Goal: Navigation & Orientation: Find specific page/section

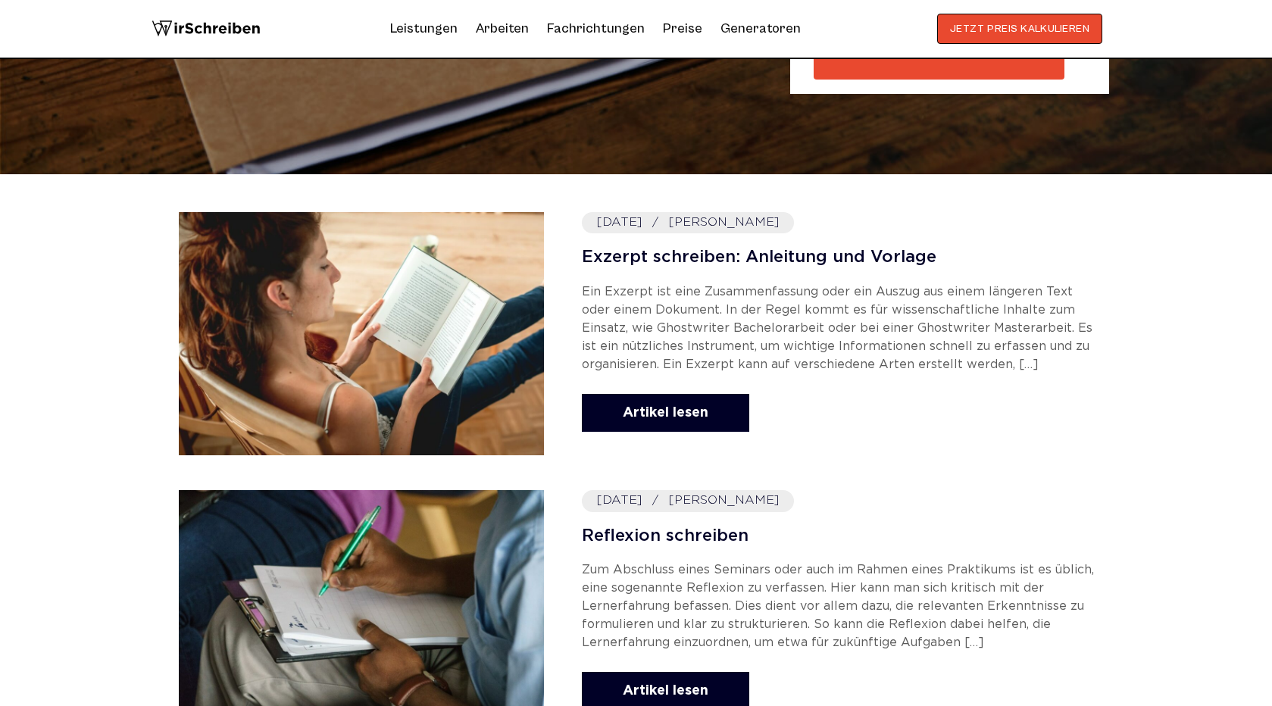
scroll to position [3310, 0]
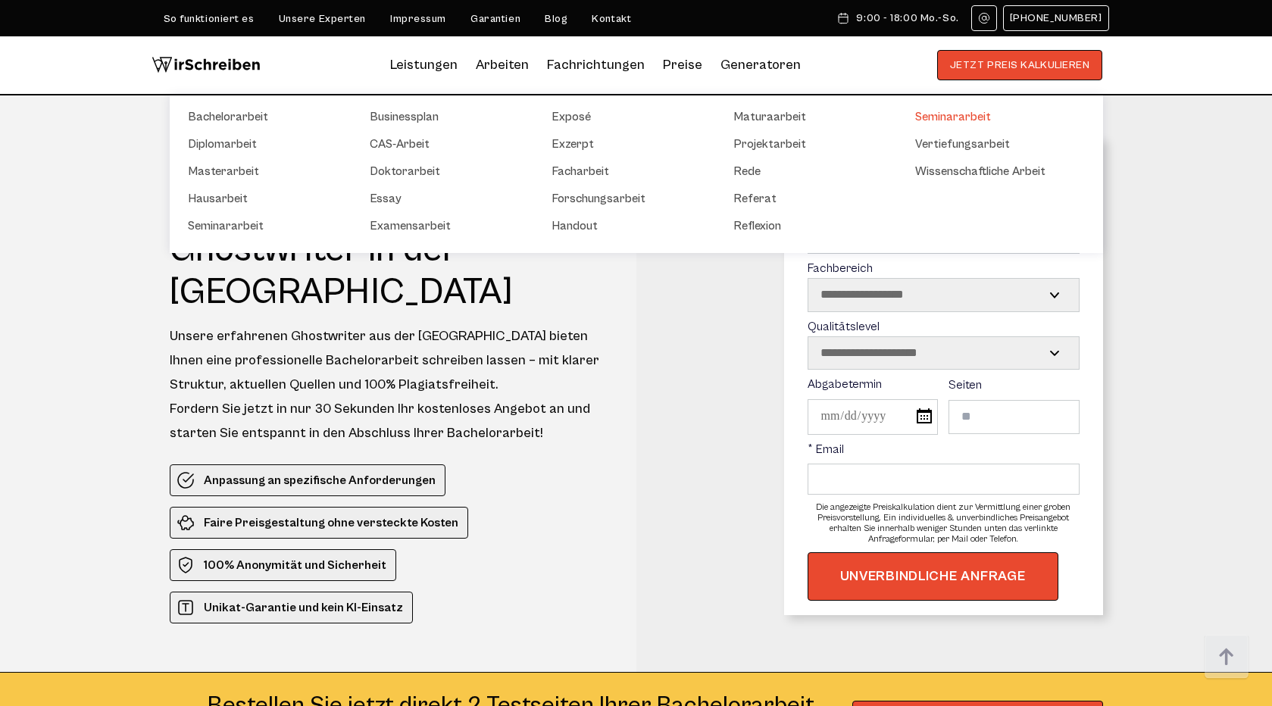
click at [933, 117] on link "Seminararbeit" at bounding box center [991, 117] width 152 height 18
click at [229, 198] on link "Hausarbeit" at bounding box center [264, 198] width 152 height 18
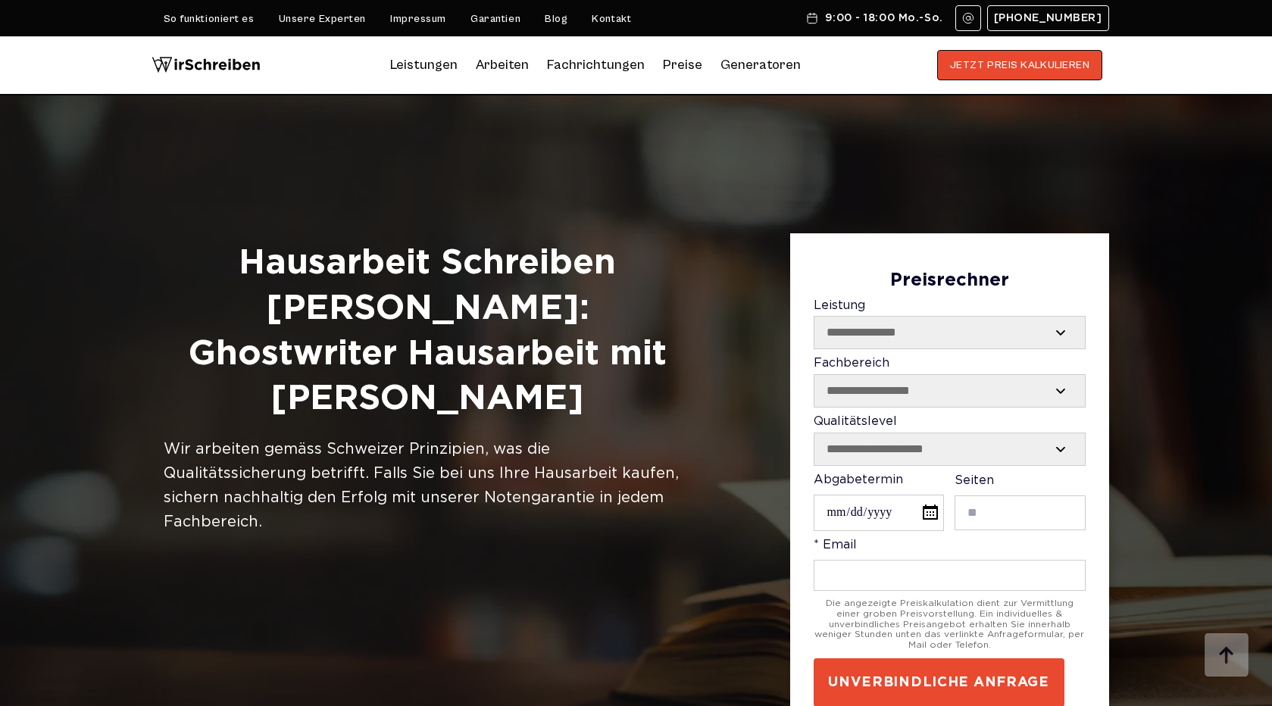
click at [327, 216] on div at bounding box center [636, 448] width 1272 height 706
